Goal: Information Seeking & Learning: Learn about a topic

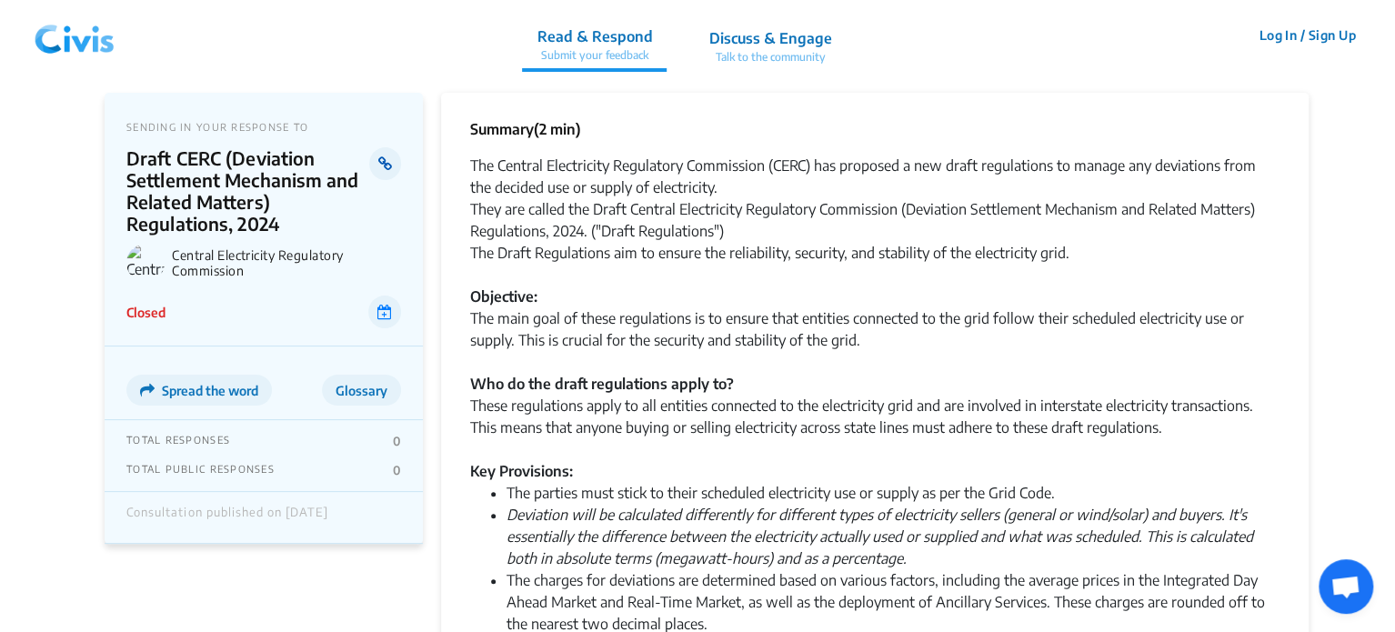
click at [375, 166] on link at bounding box center [385, 163] width 32 height 33
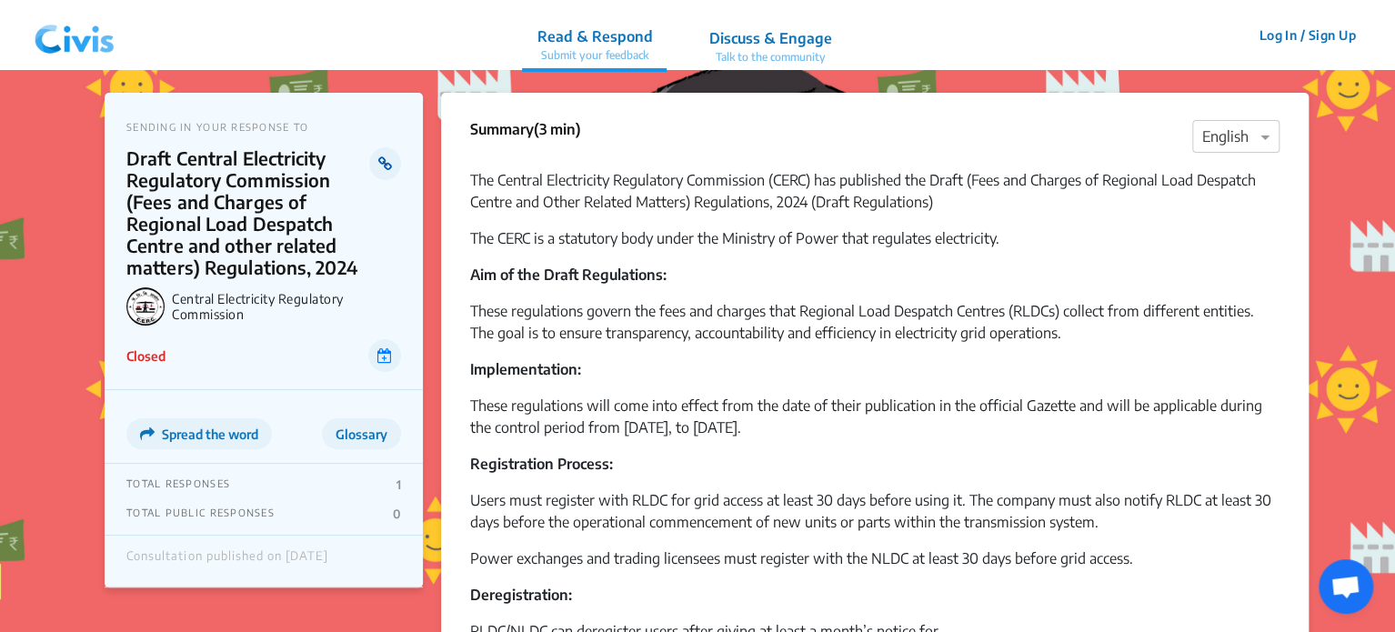
click at [386, 165] on icon at bounding box center [385, 163] width 14 height 15
click at [382, 162] on icon at bounding box center [385, 163] width 14 height 15
